Goal: Information Seeking & Learning: Learn about a topic

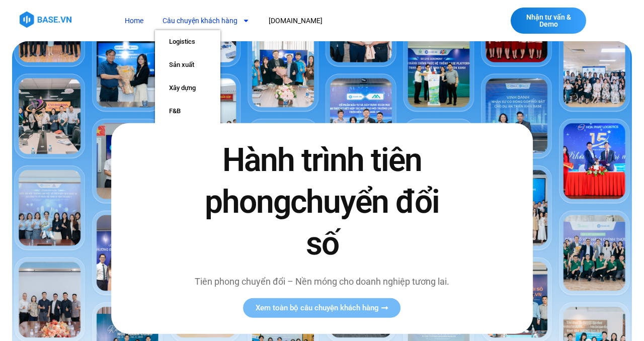
click at [193, 21] on link "Câu chuyện khách hàng" at bounding box center [206, 21] width 102 height 19
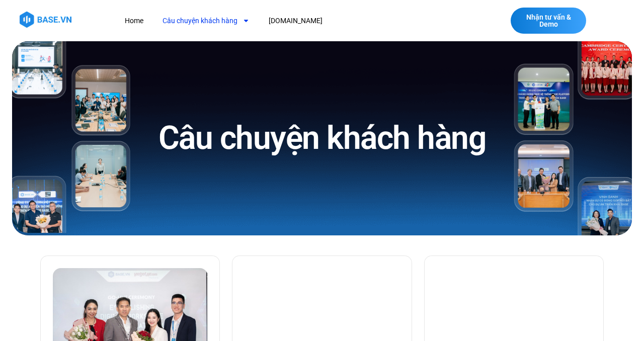
click at [193, 21] on link "Câu chuyện khách hàng" at bounding box center [206, 21] width 102 height 19
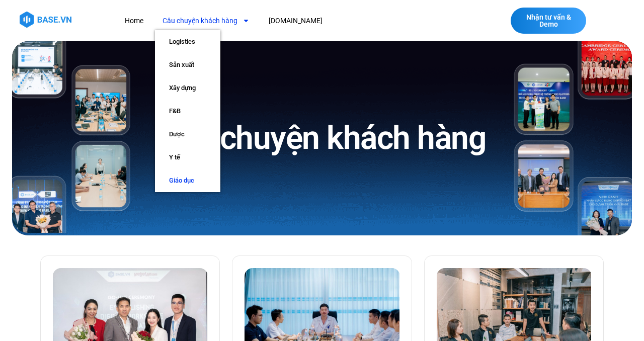
click at [183, 183] on link "Giáo dục" at bounding box center [187, 180] width 65 height 23
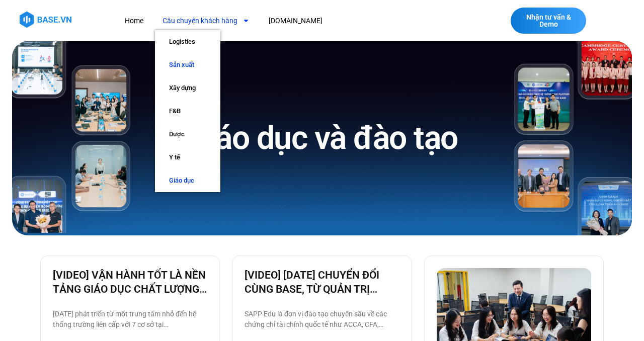
click at [195, 63] on link "Sản xuất" at bounding box center [187, 64] width 65 height 23
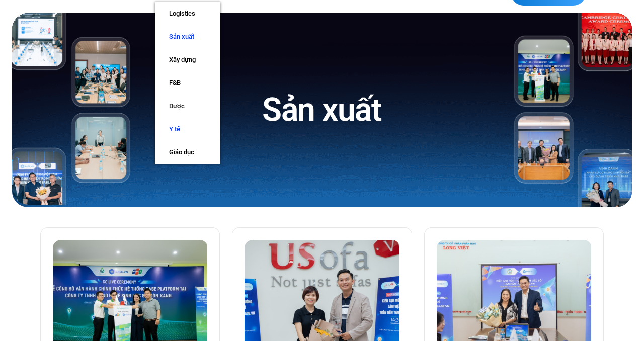
scroll to position [28, 0]
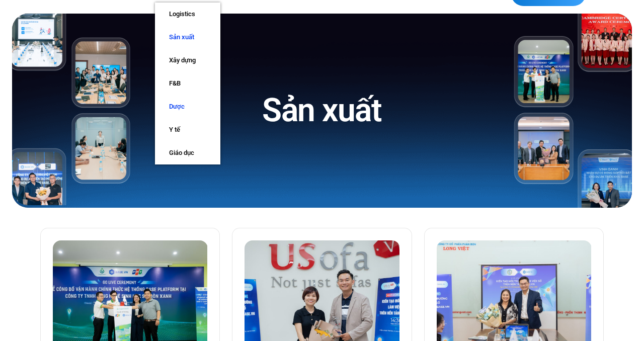
click at [178, 107] on link "Dược" at bounding box center [187, 106] width 65 height 23
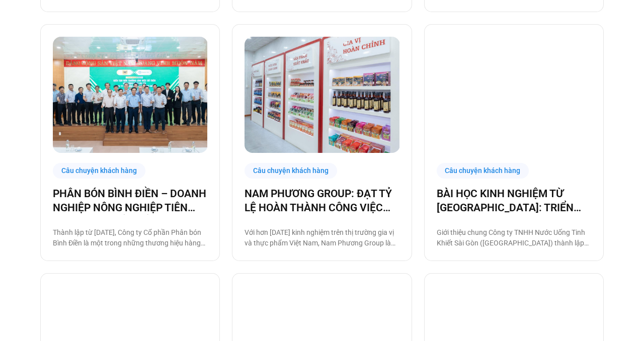
scroll to position [742, 0]
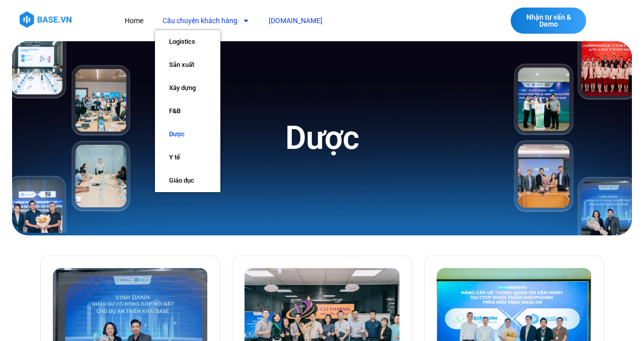
click at [278, 21] on link "[DOMAIN_NAME]" at bounding box center [295, 21] width 69 height 19
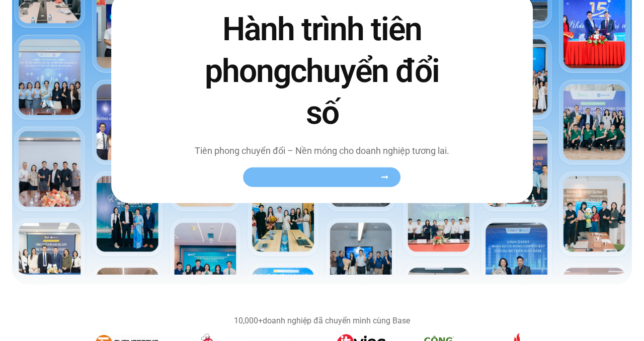
click at [293, 179] on span "Xem toàn bộ câu chuyện khách hàng" at bounding box center [317, 178] width 123 height 8
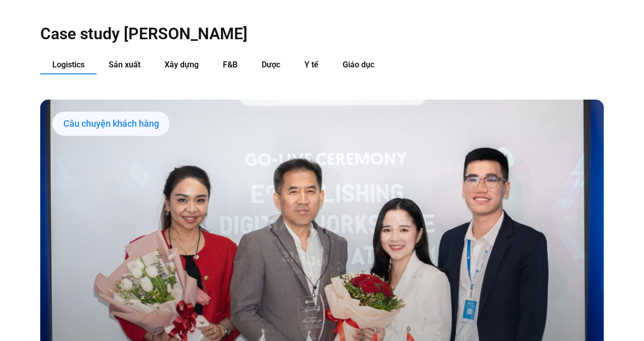
scroll to position [1019, 0]
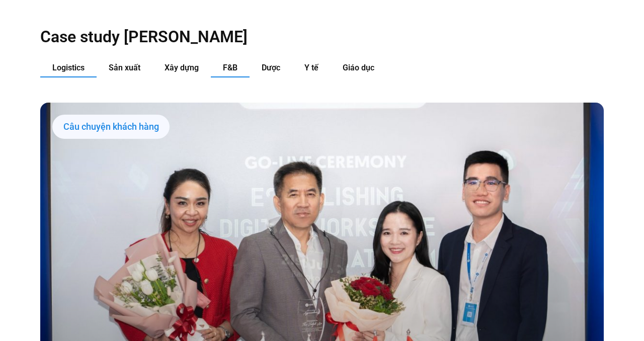
click at [228, 59] on button "F&B" at bounding box center [230, 68] width 39 height 19
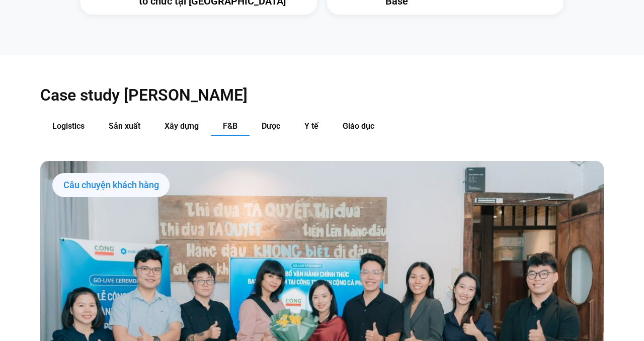
scroll to position [949, 0]
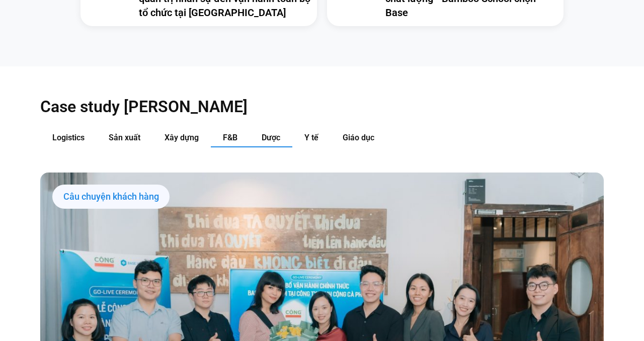
click at [273, 133] on span "Dược" at bounding box center [271, 138] width 19 height 10
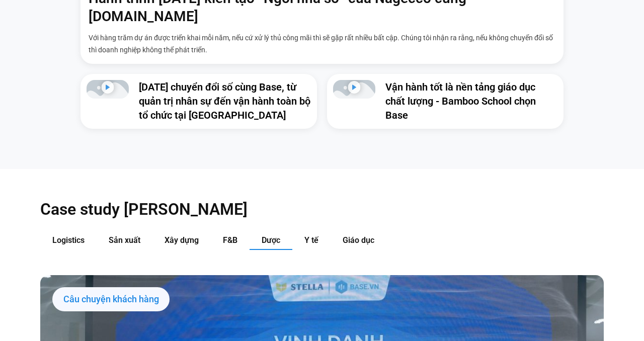
scroll to position [845, 0]
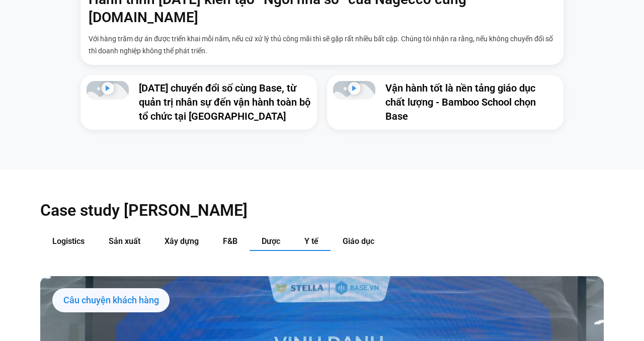
click at [308, 232] on button "Y tế" at bounding box center [311, 241] width 38 height 19
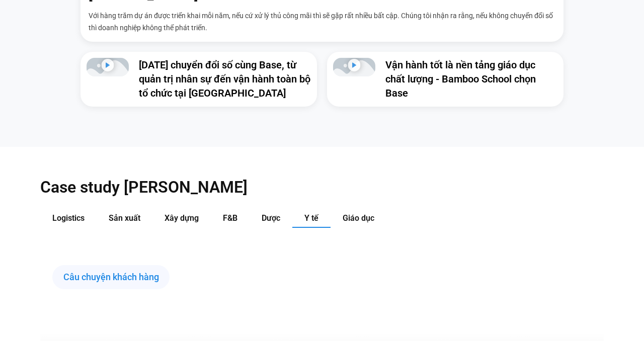
scroll to position [864, 0]
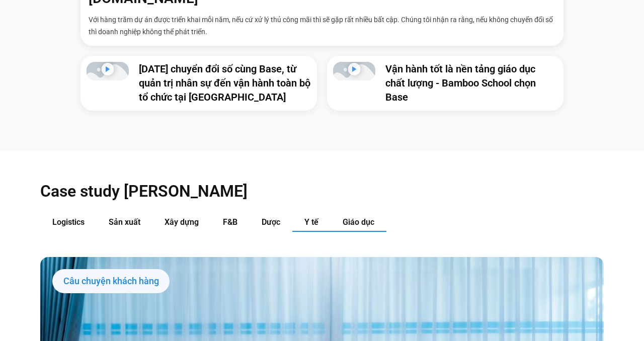
click at [363, 217] on span "Giáo dục" at bounding box center [359, 222] width 32 height 10
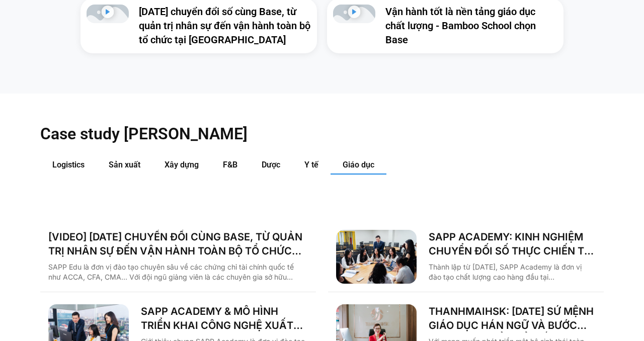
scroll to position [907, 0]
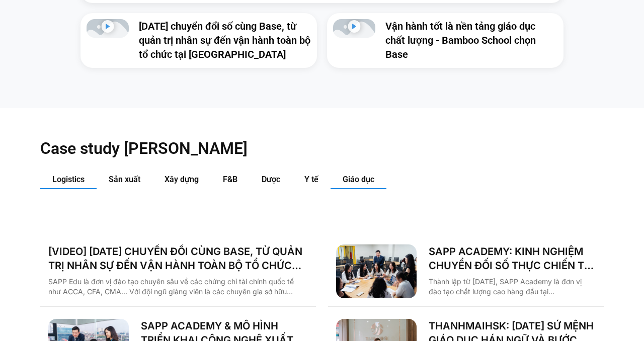
click at [83, 175] on span "Logistics" at bounding box center [68, 180] width 32 height 10
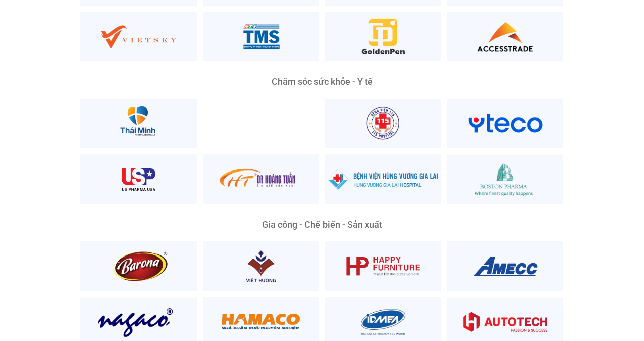
scroll to position [2012, 0]
